Goal: Task Accomplishment & Management: Complete application form

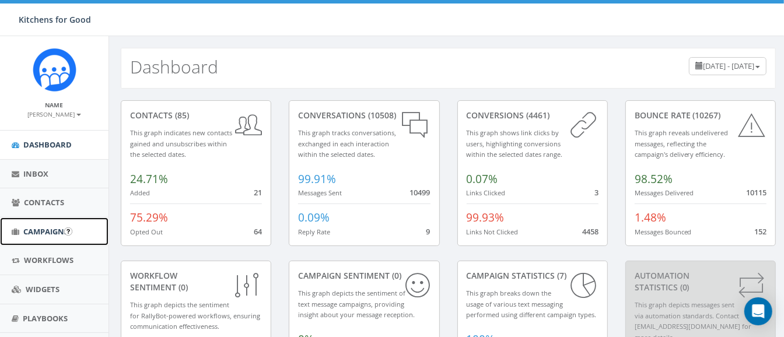
click at [42, 231] on span "Campaigns" at bounding box center [45, 231] width 45 height 11
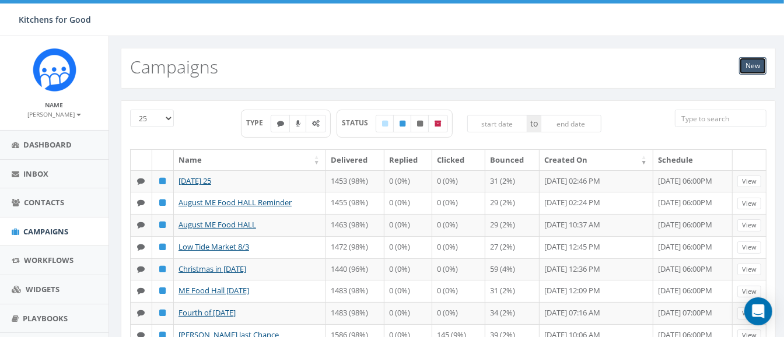
click at [756, 69] on link "New" at bounding box center [752, 66] width 27 height 18
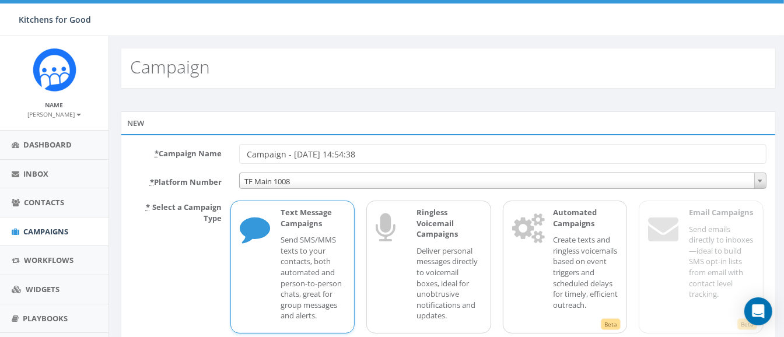
drag, startPoint x: 411, startPoint y: 147, endPoint x: 156, endPoint y: 153, distance: 255.1
click at [156, 153] on div "* Campaign Name Campaign - 09/11/2025, 14:54:38" at bounding box center [448, 154] width 654 height 20
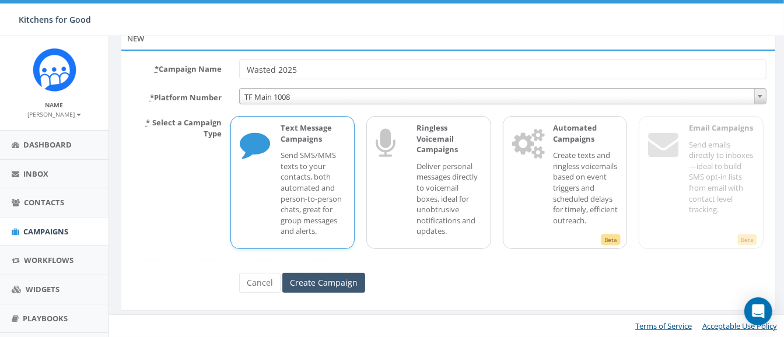
type input "Wasted 2025"
click at [334, 277] on input "Create Campaign" at bounding box center [323, 283] width 83 height 20
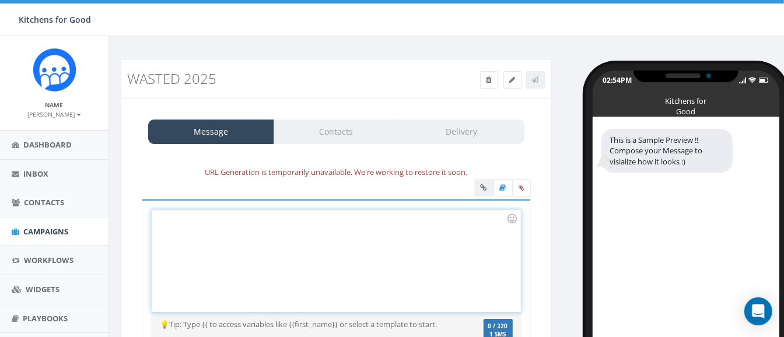
click at [274, 243] on div at bounding box center [336, 261] width 369 height 102
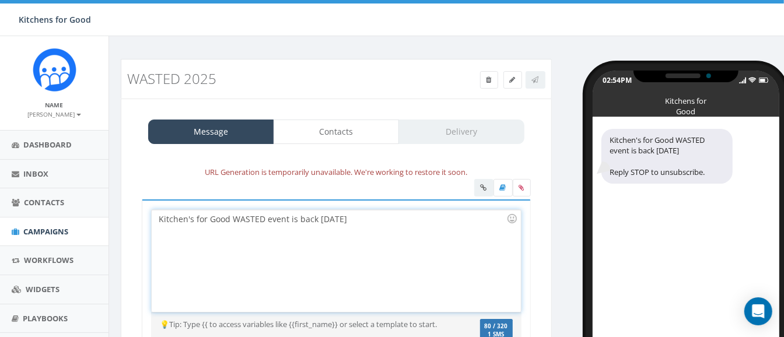
click at [386, 224] on div "Kitchen's for Good WASTED event is back [DATE]" at bounding box center [336, 261] width 369 height 102
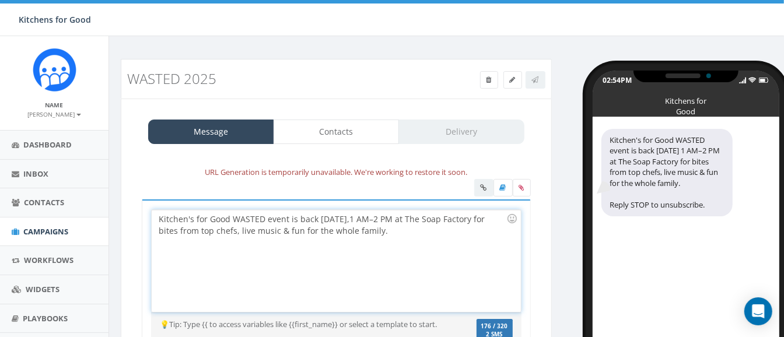
click at [387, 219] on div "Kitchen's for Good WASTED event is back [DATE] 1 AM–2 PM at The Soap Factory fo…" at bounding box center [336, 261] width 369 height 102
click at [377, 217] on div "Kitchen's for Good WASTED event is back [DATE] 1 AM–2 PM at The Soap Factory fo…" at bounding box center [336, 261] width 369 height 102
click at [408, 219] on div "Kitchen's for Good WASTED event is back [DATE] 11AM–2 PM at The Soap Factory fo…" at bounding box center [336, 261] width 369 height 102
click at [263, 216] on div "Kitchen's for Good WASTED event is back [DATE] 11AM–2PM at The Soap Factory for…" at bounding box center [336, 261] width 369 height 102
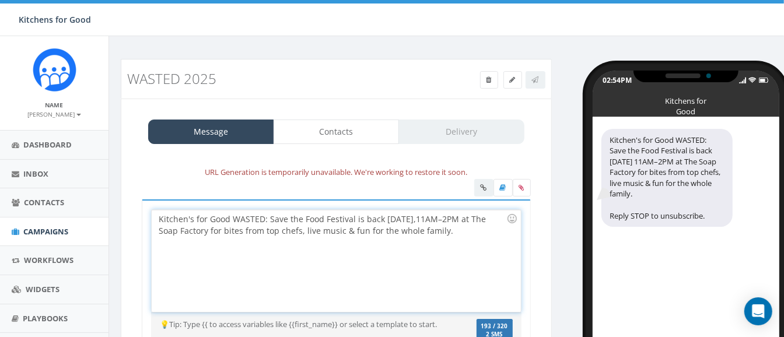
click at [477, 224] on div "Kitchen's for Good WASTED: Save the Food Festival is back [DATE] 11AM–2PM at Th…" at bounding box center [336, 261] width 369 height 102
click at [229, 217] on div "Kitchen's for Good WASTED: Save the Food Festival is back [DATE] 11AM–2PM at Th…" at bounding box center [336, 261] width 369 height 102
click at [191, 219] on div "Kitchen's for Good WASTED: Save the Food Festival is back [DATE] 11AM–2PM at Th…" at bounding box center [336, 261] width 369 height 102
click at [470, 225] on div "Kitchen for Good's WASTED: Save the Food Festival is back [DATE] 11AM–2PM at Th…" at bounding box center [336, 261] width 369 height 102
click at [443, 188] on div at bounding box center [336, 189] width 407 height 20
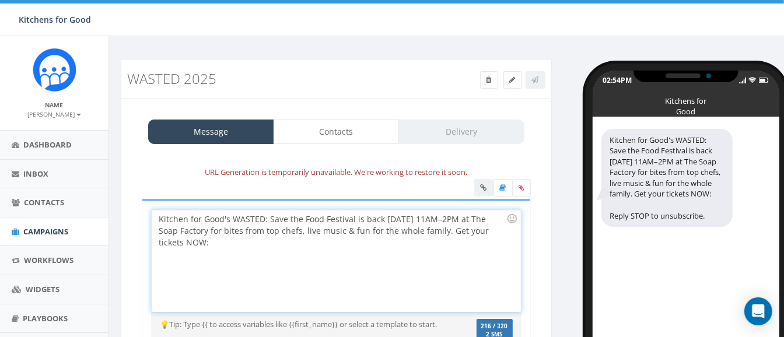
click at [267, 242] on div "Kitchen for Good's WASTED: Save the Food Festival is back [DATE] 11AM–2PM at Th…" at bounding box center [336, 261] width 369 height 102
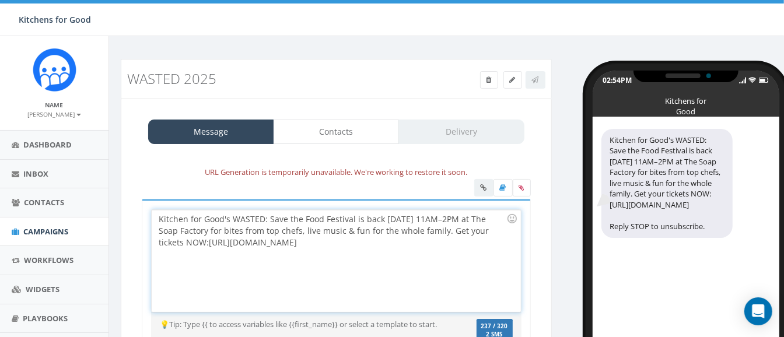
click at [438, 219] on div "Kitchen for Good's WASTED: Save the Food Festival is back [DATE] 11AM–2PM at Th…" at bounding box center [336, 261] width 369 height 102
click at [222, 226] on div "Kitchen for Good's WASTED: Save the Food Festival is back [DATE] 11AM–2PM at Th…" at bounding box center [336, 261] width 369 height 102
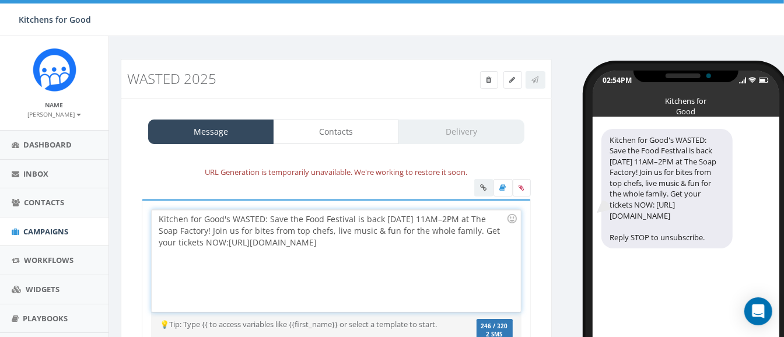
click at [489, 228] on div "Kitchen for Good's WASTED: Save the Food Festival is back [DATE] 11AM–2PM at Th…" at bounding box center [336, 261] width 369 height 102
click at [380, 242] on div "Kitchen for Good's WASTED: Save the Food Festival is back [DATE] 11AM–2PM at Th…" at bounding box center [336, 261] width 369 height 102
drag, startPoint x: 223, startPoint y: 239, endPoint x: 210, endPoint y: 239, distance: 12.8
click at [210, 239] on div "Kitchen for Good's WASTED: Save the Food Festival is back [DATE] 11AM–2PM at Th…" at bounding box center [336, 261] width 369 height 102
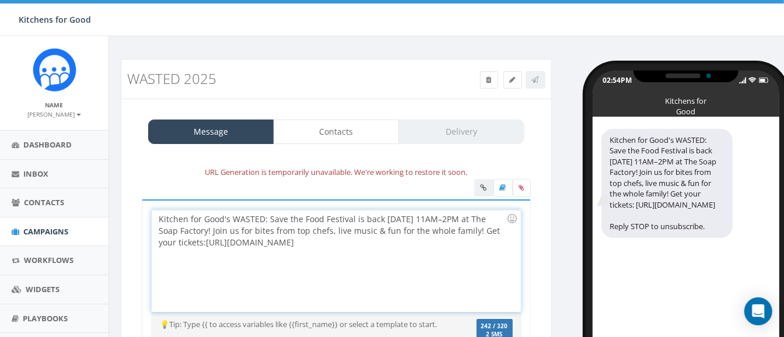
click at [499, 230] on div "Kitchen for Good's WASTED: Save the Food Festival is back [DATE] 11AM–2PM at Th…" at bounding box center [336, 261] width 369 height 102
click at [202, 239] on div "Kitchen for Good's WASTED: Save the Food Festival is back [DATE] 11AM–2PM at Th…" at bounding box center [336, 261] width 369 height 102
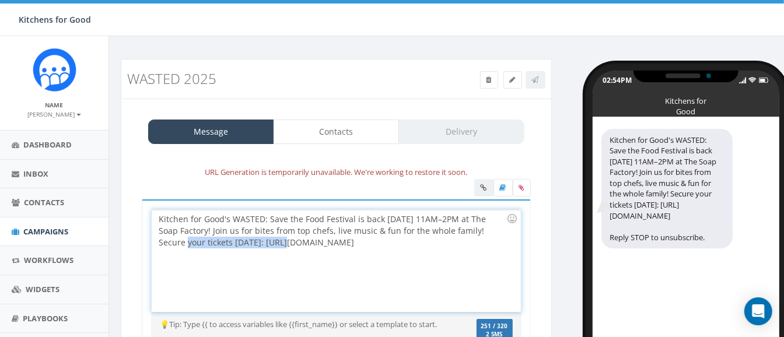
drag, startPoint x: 255, startPoint y: 242, endPoint x: 155, endPoint y: 246, distance: 100.5
click at [155, 246] on div "Kitchen for Good's WASTED: Save the Food Festival is back [DATE] 11AM–2PM at Th…" at bounding box center [336, 261] width 369 height 102
click at [324, 243] on div "Kitchen for Good's WASTED: Save the Food Festival is back [DATE] 11AM–2PM at Th…" at bounding box center [336, 261] width 369 height 102
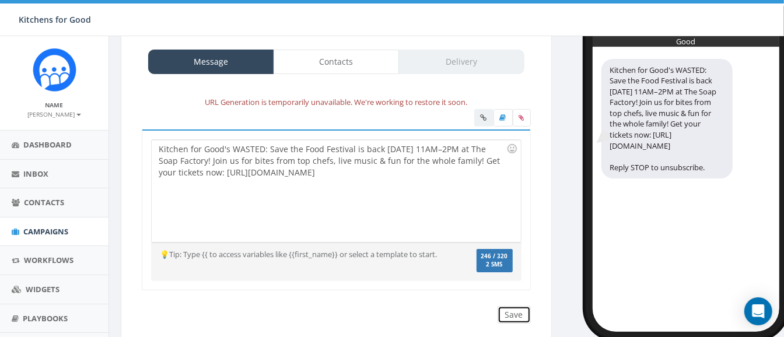
click at [510, 306] on input "Save" at bounding box center [514, 315] width 33 height 18
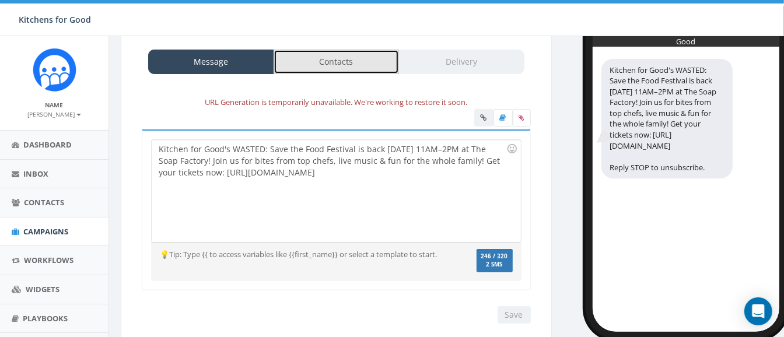
click at [347, 65] on link "Contacts" at bounding box center [337, 62] width 126 height 25
